Goal: Find specific page/section: Find specific page/section

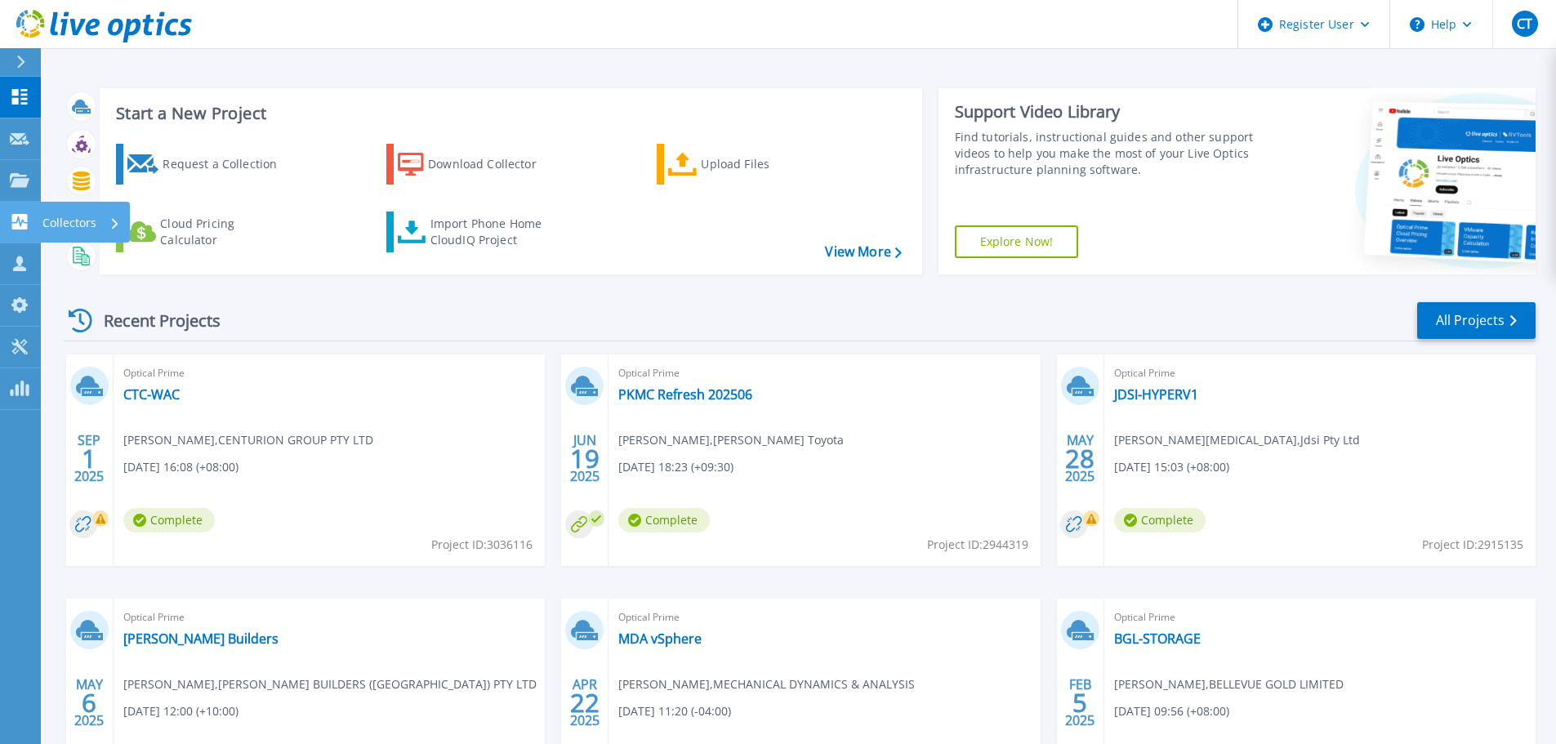
click at [20, 220] on icon at bounding box center [20, 222] width 16 height 16
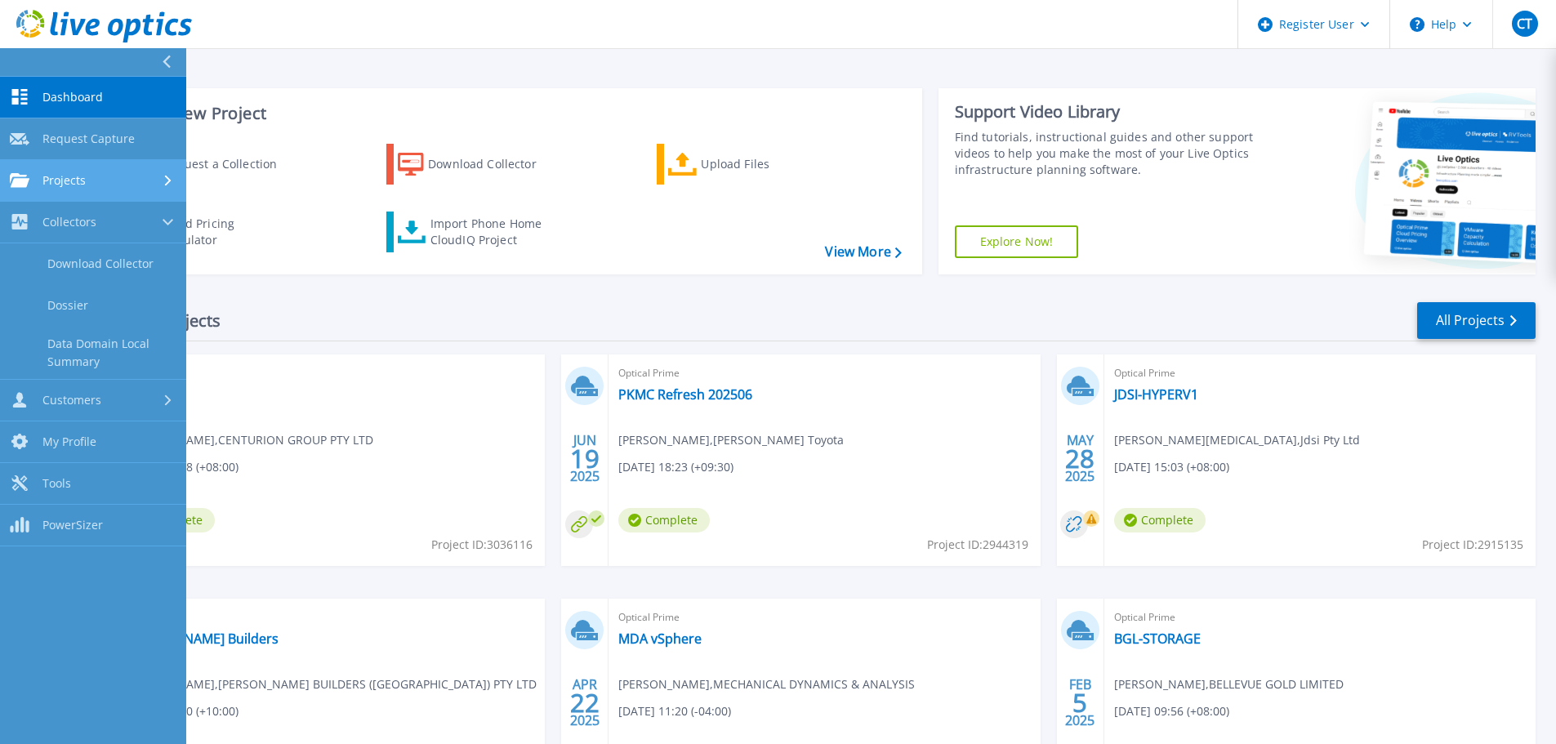
click at [52, 186] on span "Projects" at bounding box center [63, 180] width 43 height 15
click at [60, 215] on link "Search Projects" at bounding box center [93, 223] width 186 height 42
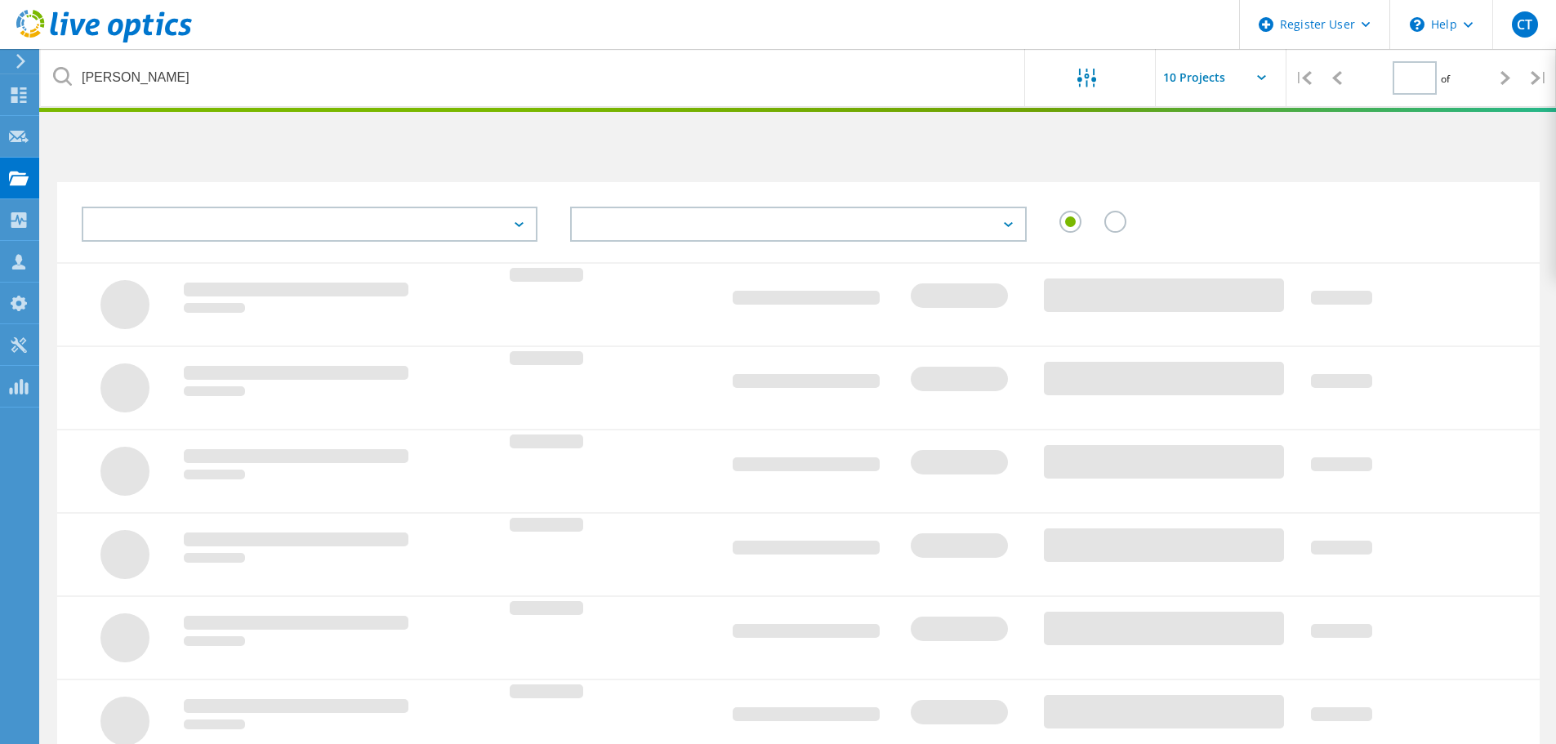
type input "1"
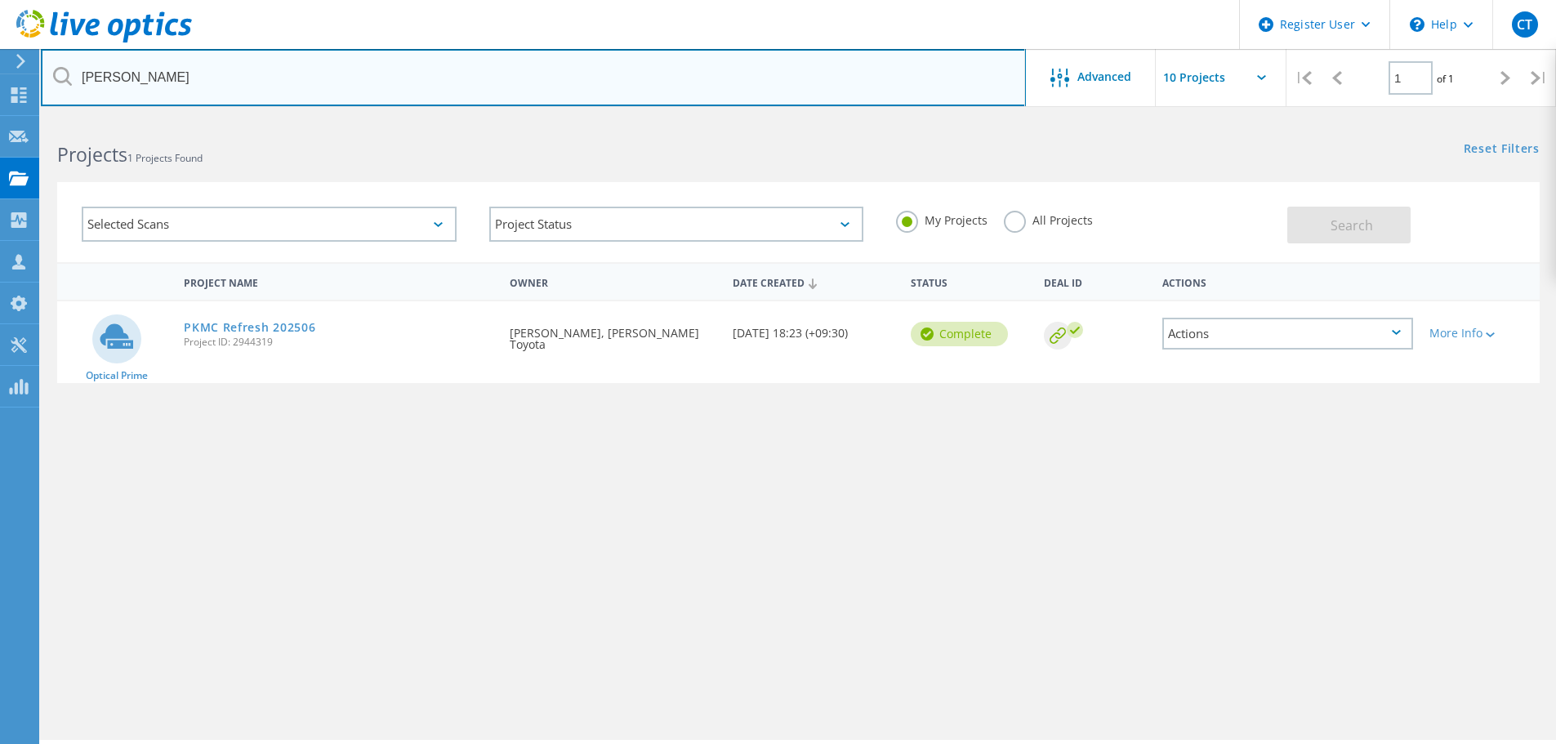
click at [324, 69] on input "[PERSON_NAME]" at bounding box center [533, 77] width 985 height 57
drag, startPoint x: 144, startPoint y: 69, endPoint x: 518, endPoint y: 185, distance: 391.5
click at [9, 118] on div "Register User \n Help Explore Helpful Articles Contact Support CT Dell User [PE…" at bounding box center [778, 453] width 1556 height 671
drag, startPoint x: 165, startPoint y: 74, endPoint x: 364, endPoint y: 118, distance: 204.0
click at [37, 118] on div "Register User \n Help Explore Helpful Articles Contact Support CT Dell User [PE…" at bounding box center [778, 453] width 1556 height 671
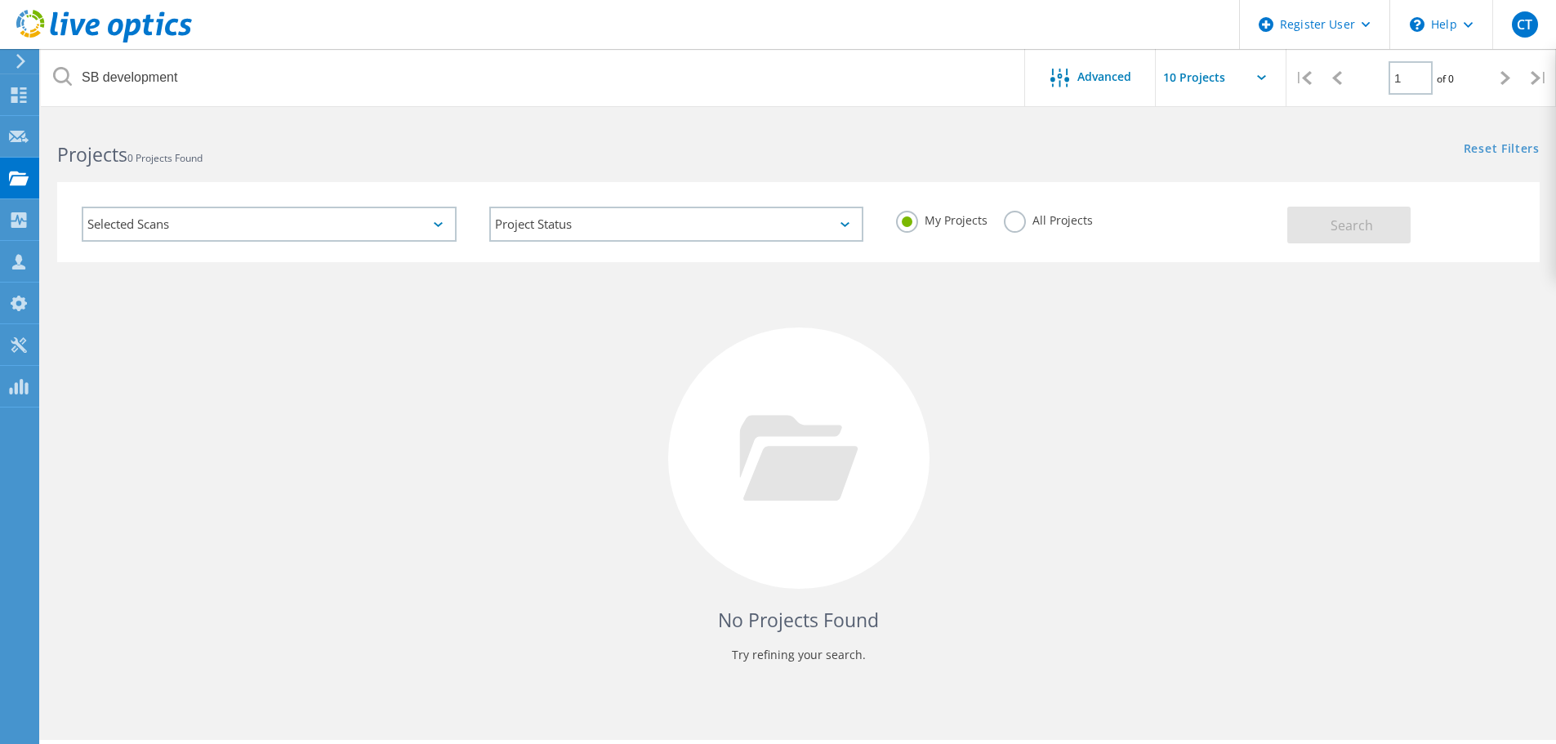
click at [1014, 216] on label "All Projects" at bounding box center [1048, 219] width 89 height 16
click at [0, 0] on input "All Projects" at bounding box center [0, 0] width 0 height 0
click at [1340, 223] on span "Search" at bounding box center [1352, 226] width 42 height 18
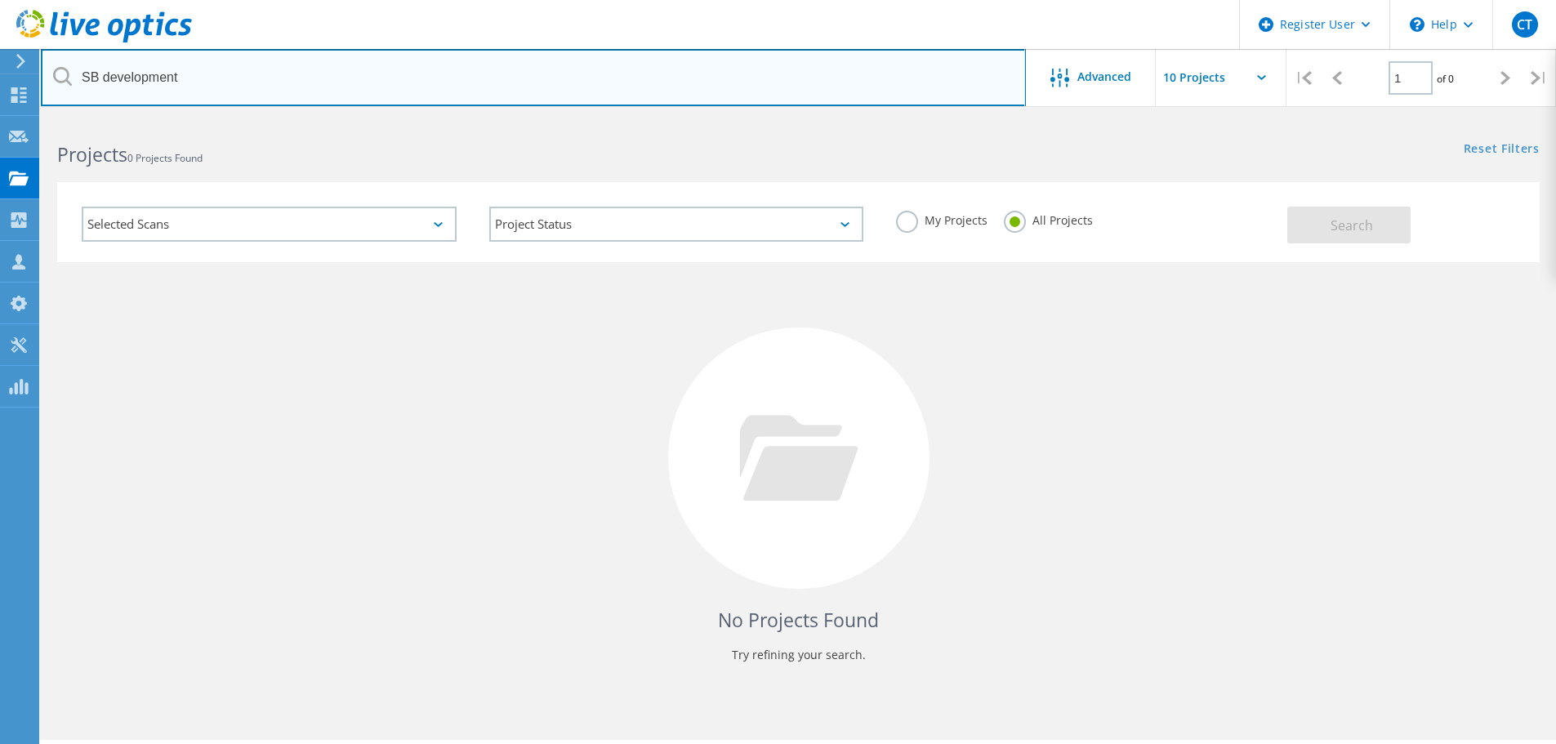
drag, startPoint x: 101, startPoint y: 74, endPoint x: 309, endPoint y: 78, distance: 207.6
click at [309, 78] on input "SB development" at bounding box center [533, 77] width 985 height 57
type input "SB dev"
